Goal: Transaction & Acquisition: Purchase product/service

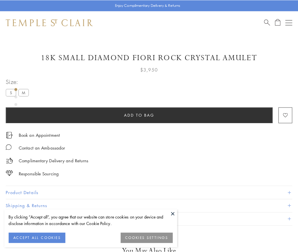
scroll to position [20, 0]
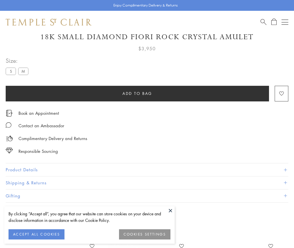
click at [137, 93] on span "Add to bag" at bounding box center [137, 93] width 30 height 6
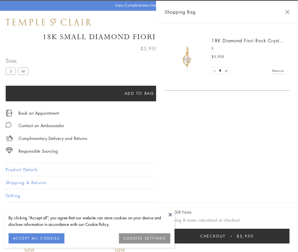
click at [267, 236] on button "Checkout $3,950" at bounding box center [227, 236] width 125 height 15
